Goal: Communication & Community: Answer question/provide support

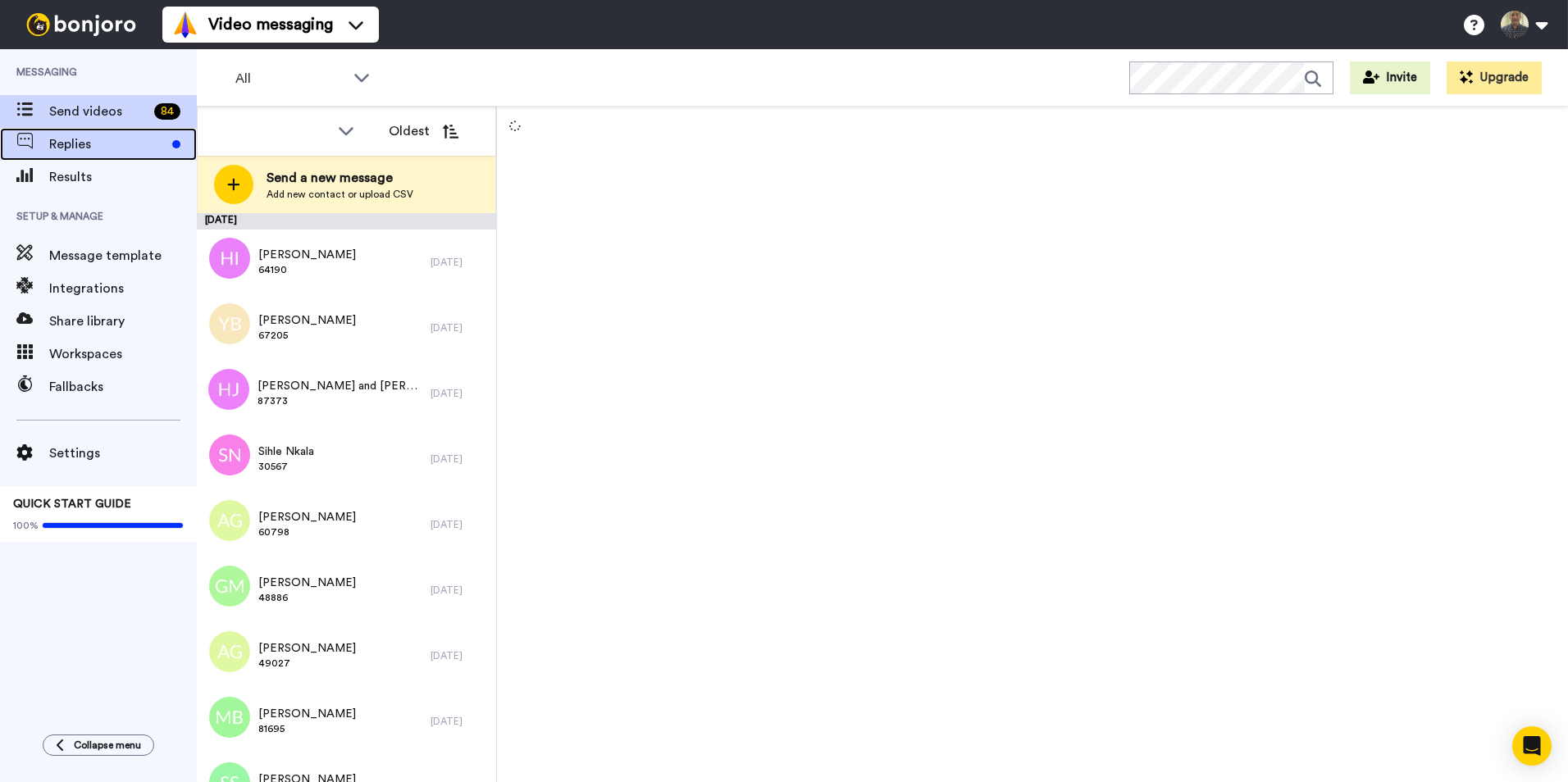
click at [93, 144] on span "Replies" at bounding box center [108, 144] width 117 height 20
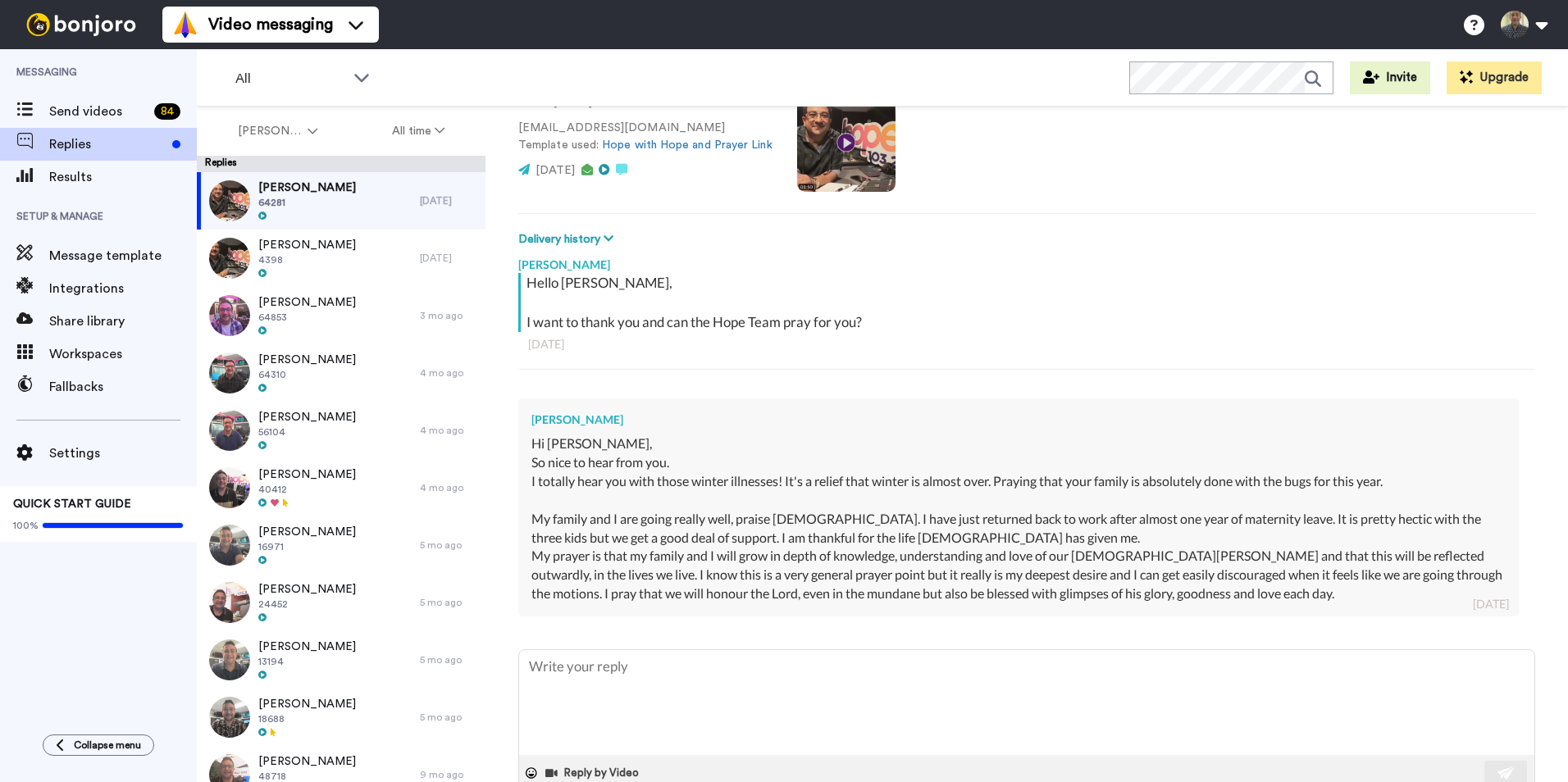
scroll to position [164, 0]
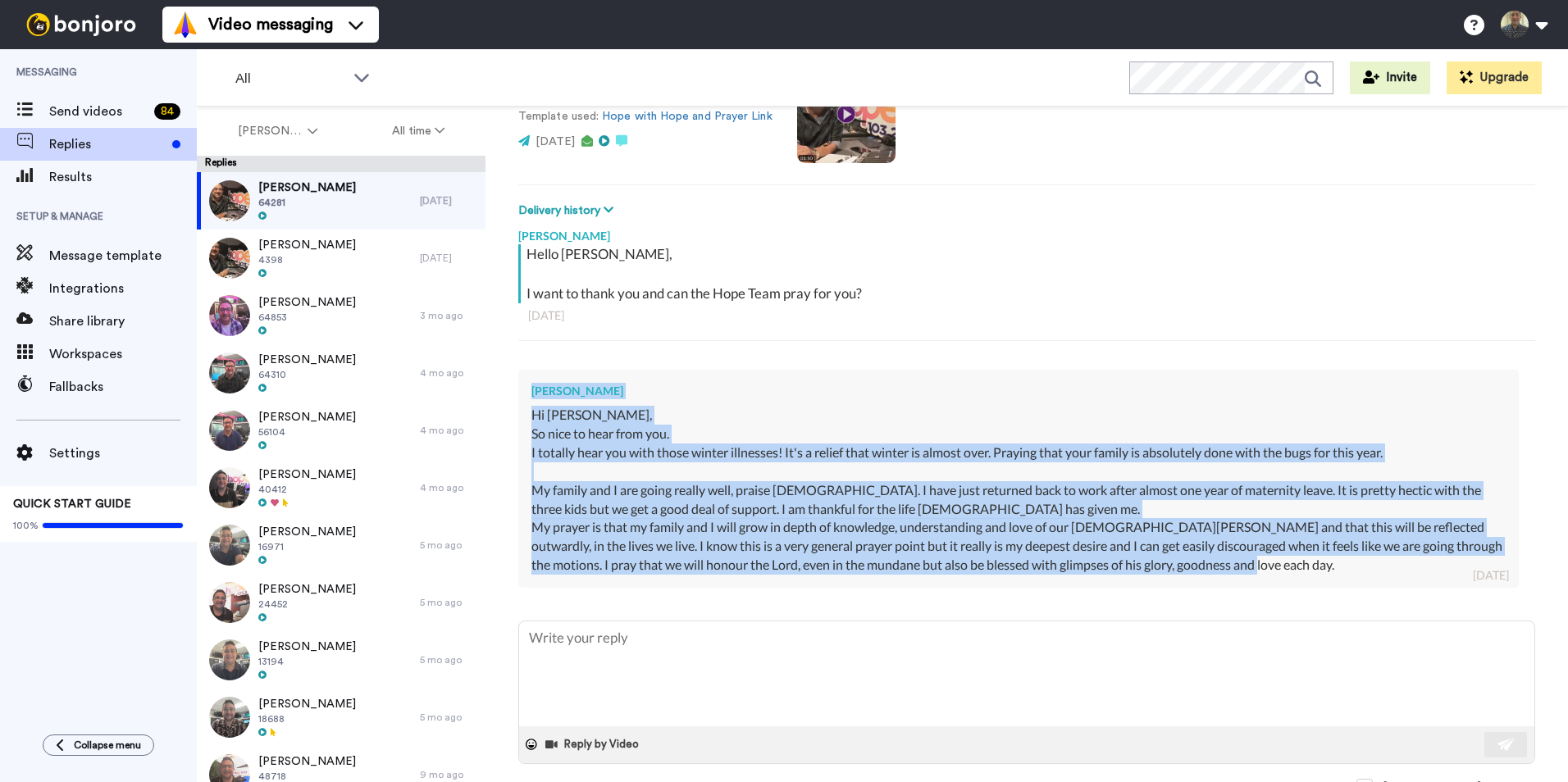
drag, startPoint x: 533, startPoint y: 386, endPoint x: 1355, endPoint y: 570, distance: 842.3
click at [1355, 570] on div "Sarah Cheung Hi Daniel, So nice to hear from you. I totally hear you with those…" at bounding box center [1018, 478] width 1000 height 218
copy div "Sarah Cheung Hi Daniel, So nice to hear from you. I totally hear you with those…"
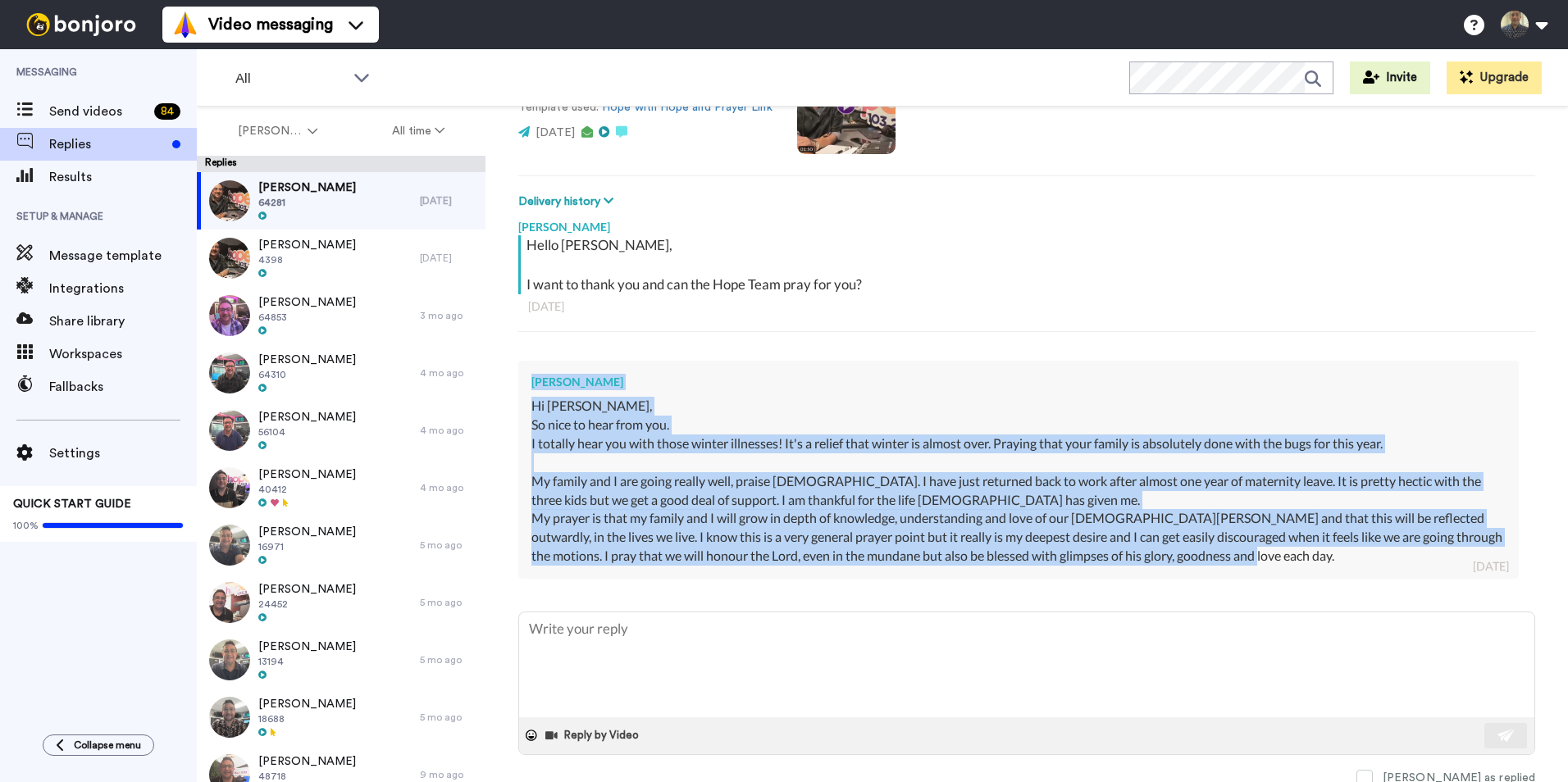
scroll to position [177, 0]
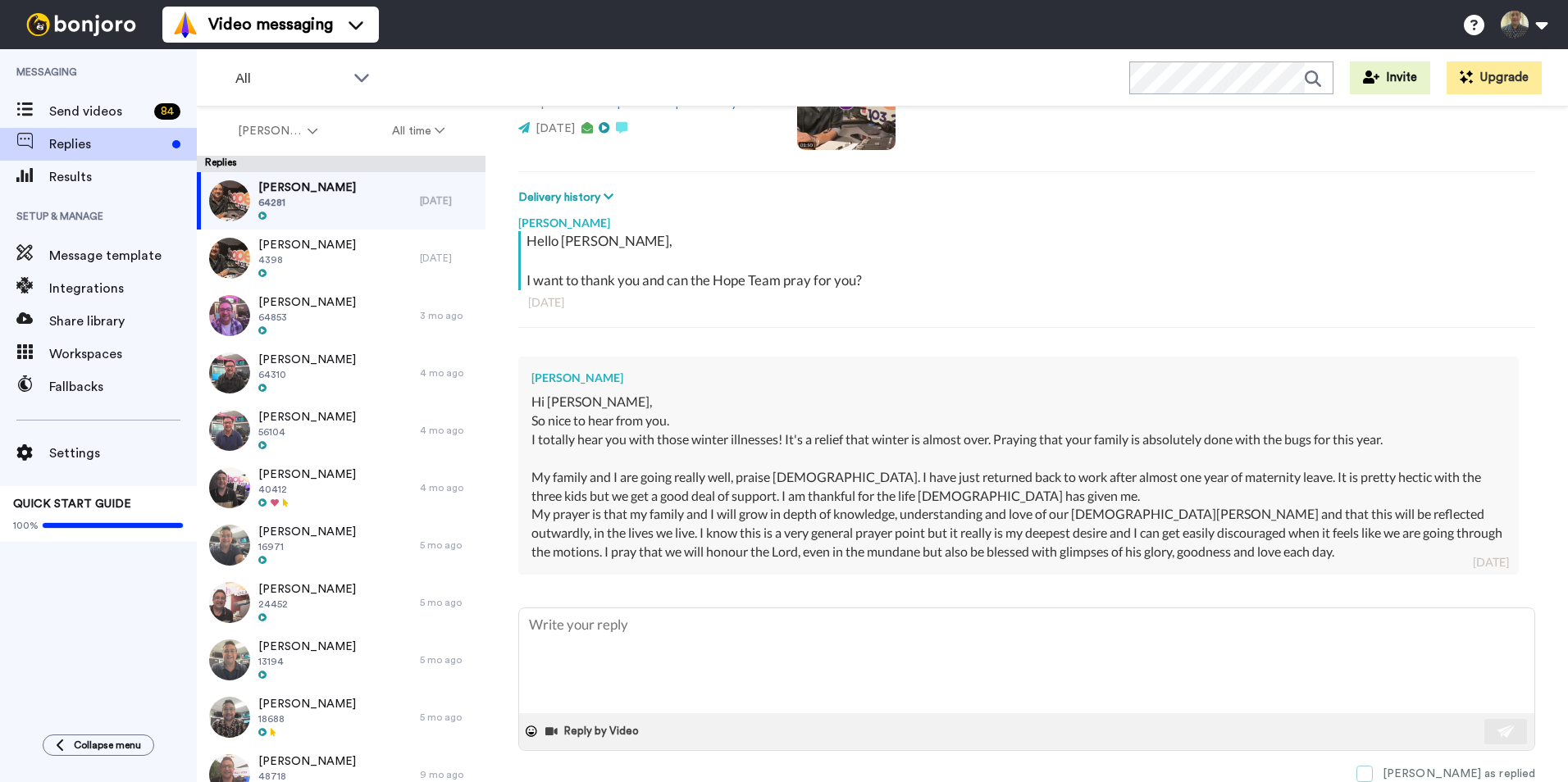
click at [1372, 773] on span at bounding box center [1364, 773] width 17 height 17
type textarea "x"
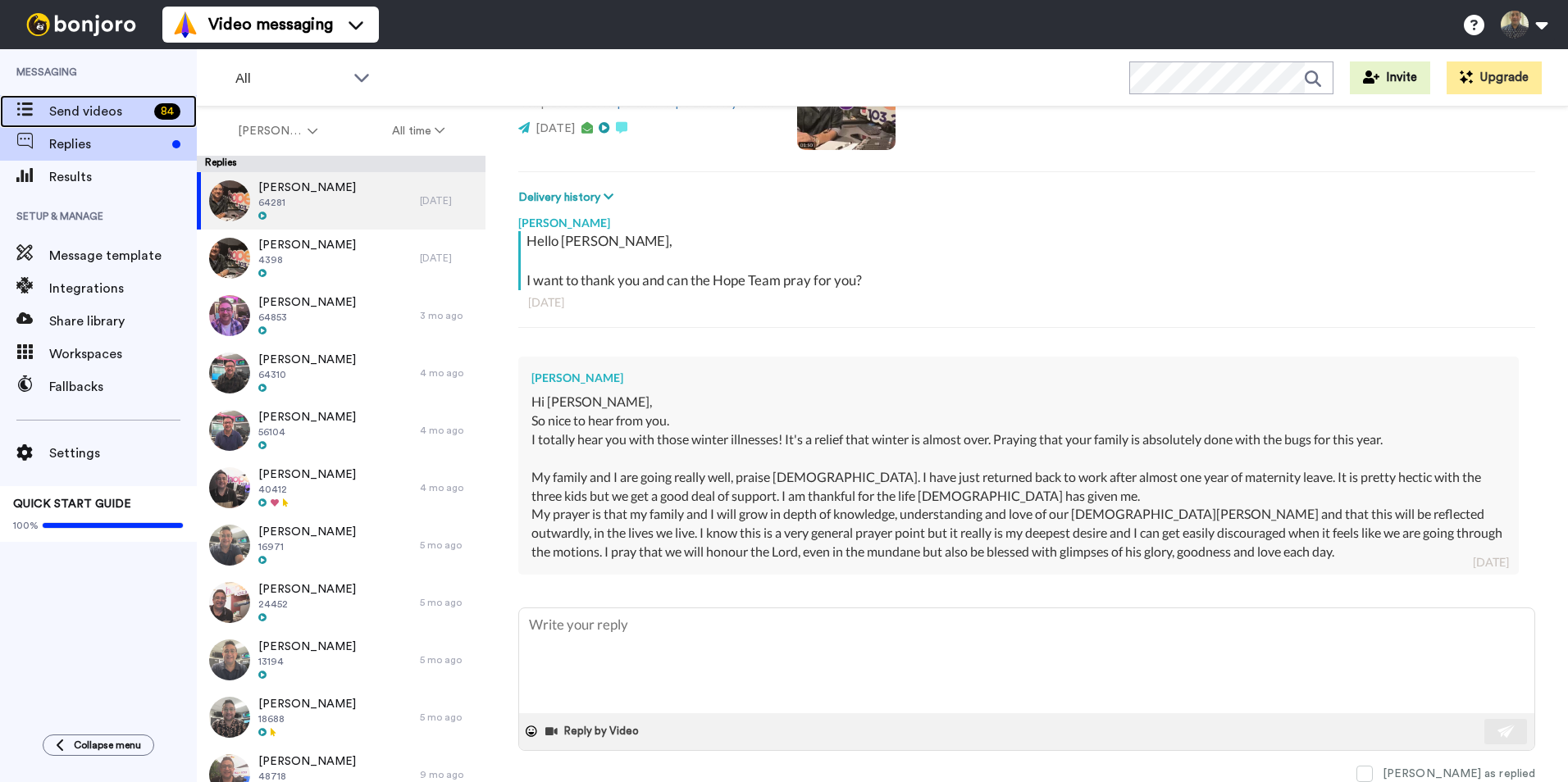
click at [64, 119] on span "Send videos" at bounding box center [99, 112] width 99 height 20
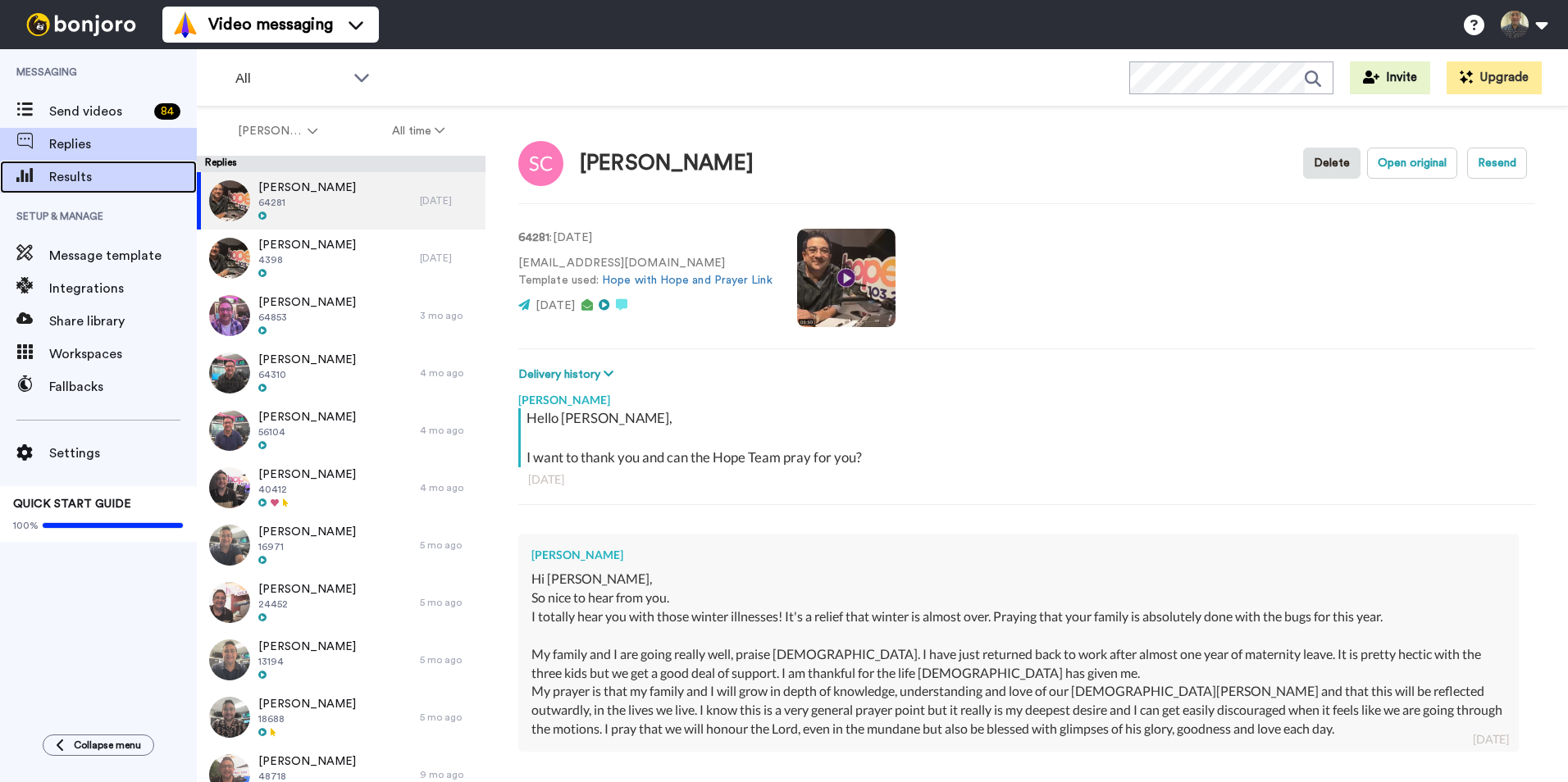
click at [89, 177] on span "Results" at bounding box center [122, 177] width 147 height 20
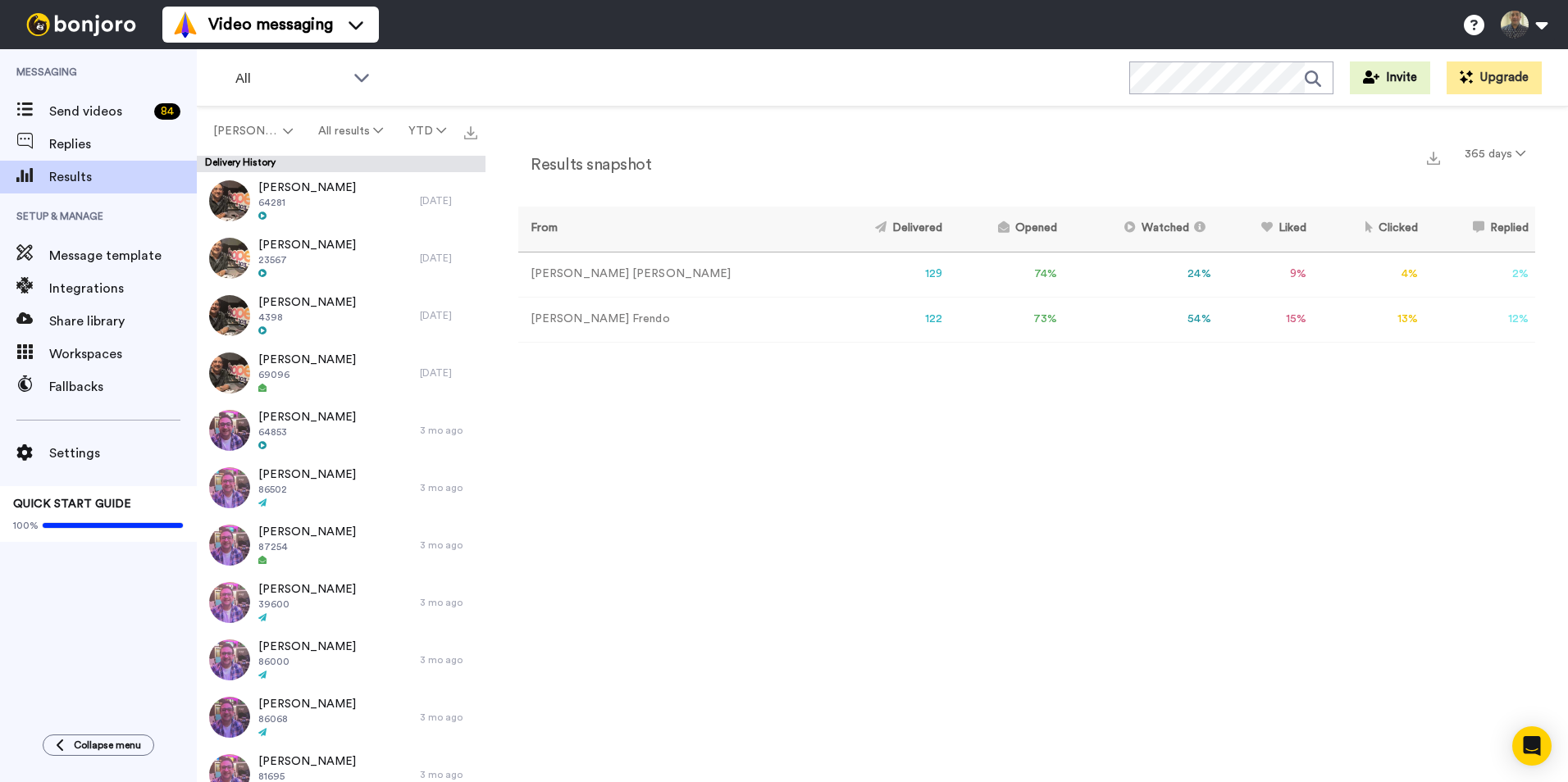
click at [1240, 392] on div "Results snapshot 365 days From Delivered Opened Watched Liked Clicked Replied F…" at bounding box center [1027, 448] width 1082 height 683
click at [128, 121] on div "Send videos 84" at bounding box center [98, 111] width 196 height 33
